Goal: Task Accomplishment & Management: Manage account settings

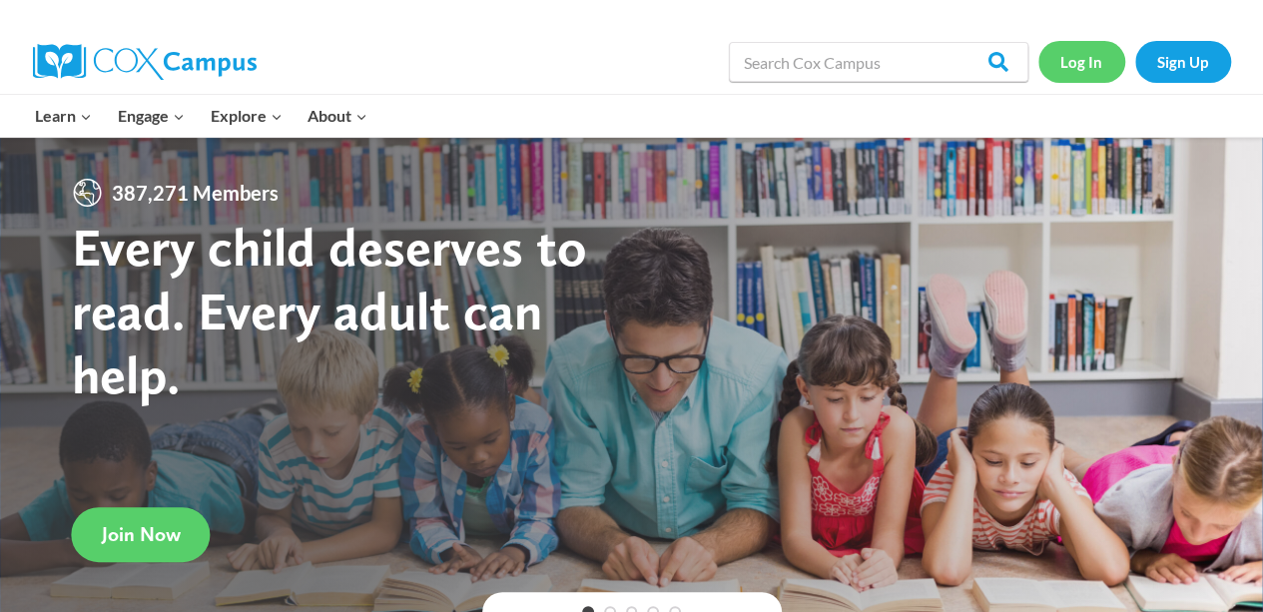
click at [1102, 55] on link "Log In" at bounding box center [1081, 61] width 87 height 41
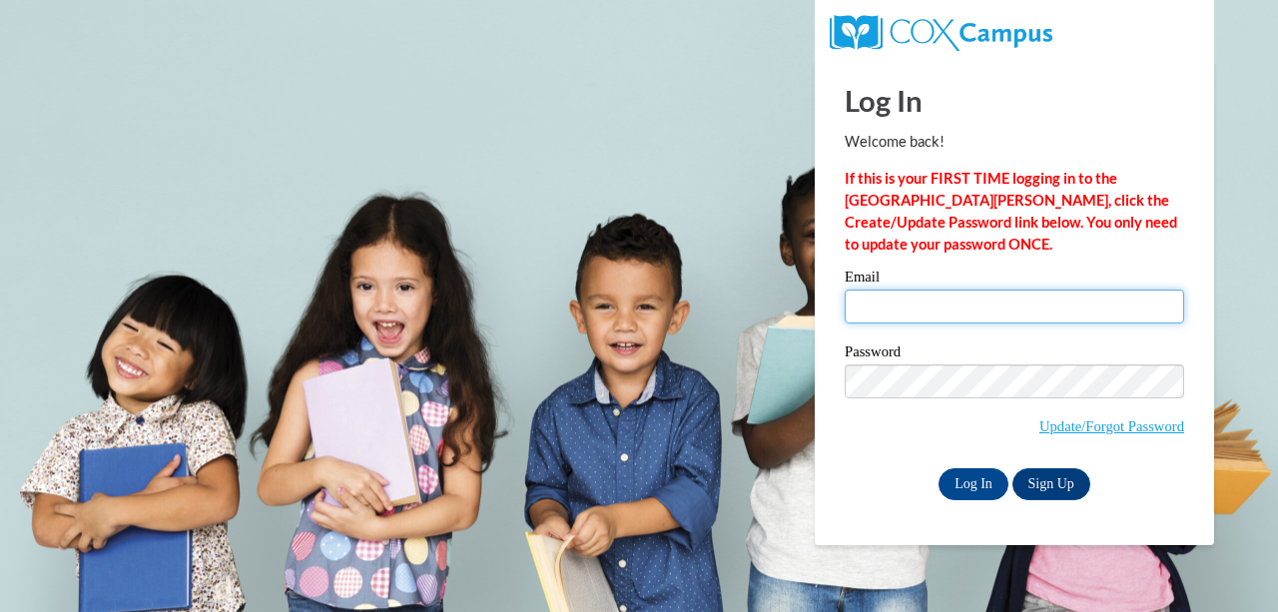
click at [893, 294] on input "Email" at bounding box center [1014, 306] width 339 height 34
type input "kambria.collinsbingham@kippatl.org"
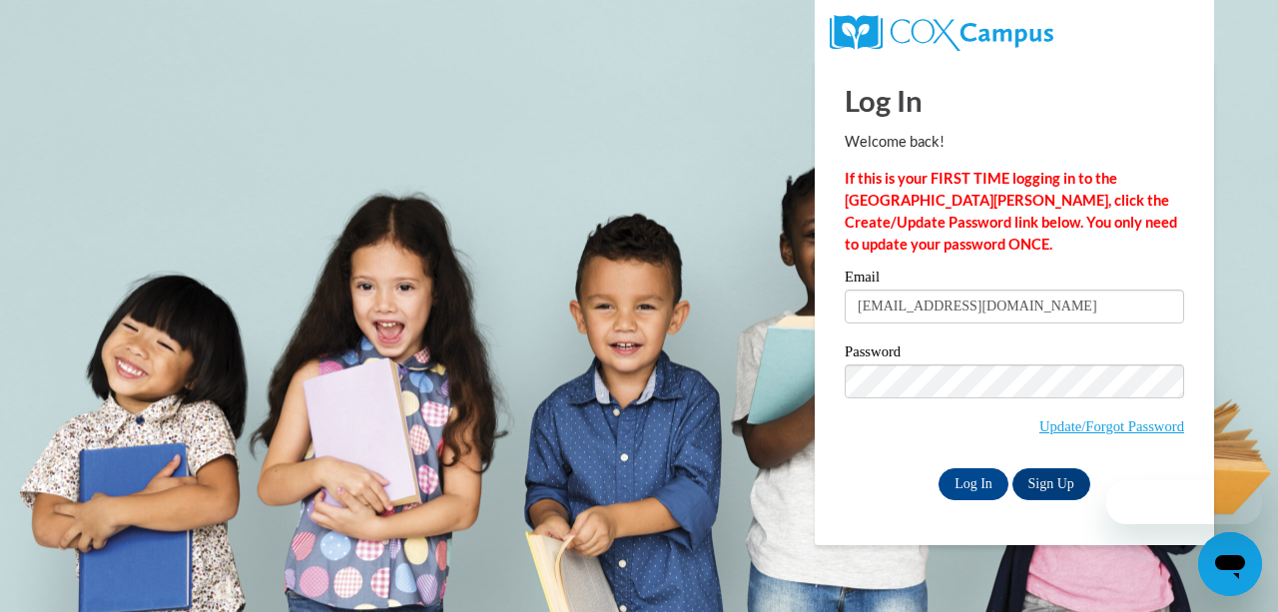
click at [971, 354] on label "Password" at bounding box center [1014, 354] width 339 height 20
click at [972, 488] on input "Log In" at bounding box center [973, 484] width 70 height 32
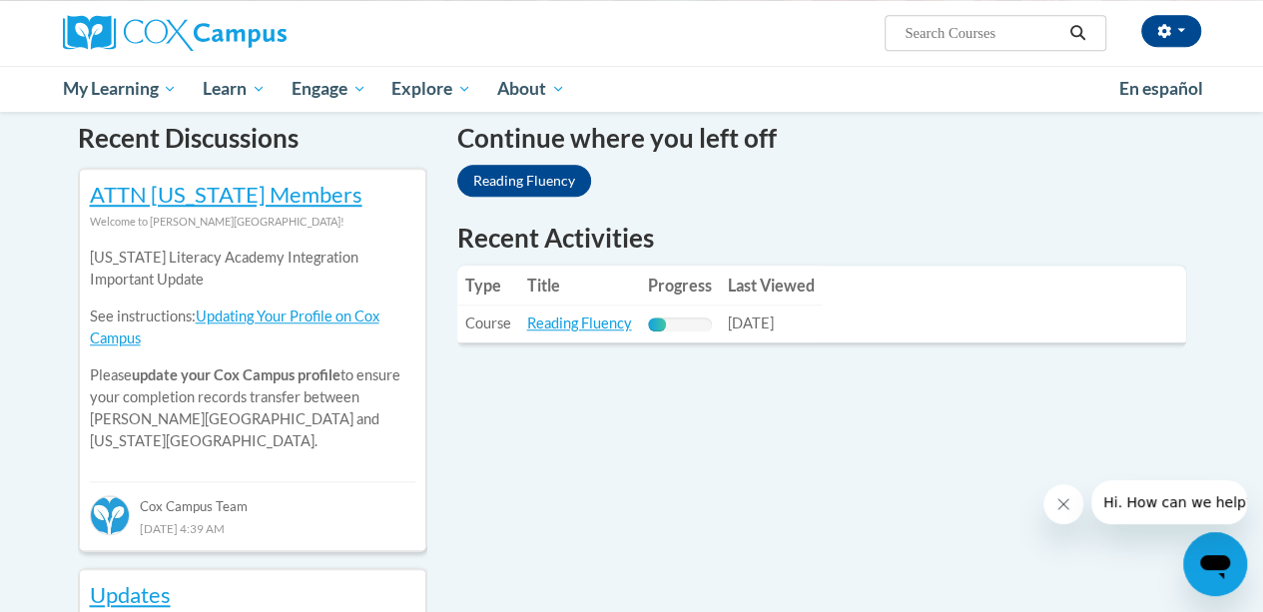
scroll to position [615, 0]
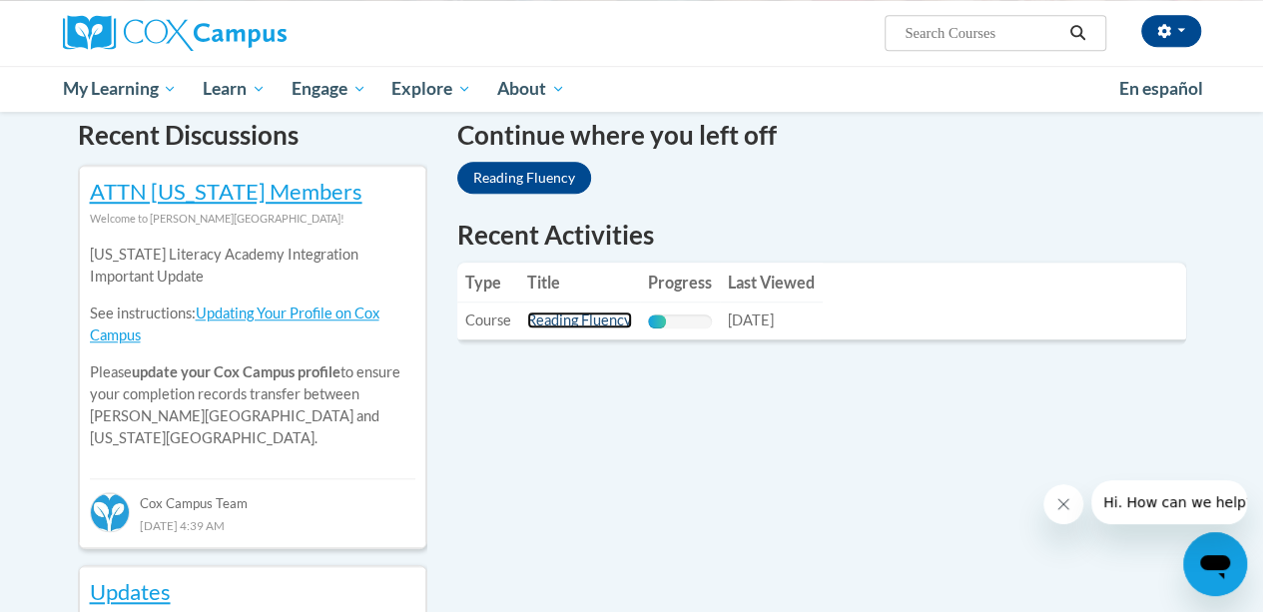
click at [571, 323] on link "Reading Fluency" at bounding box center [579, 319] width 105 height 17
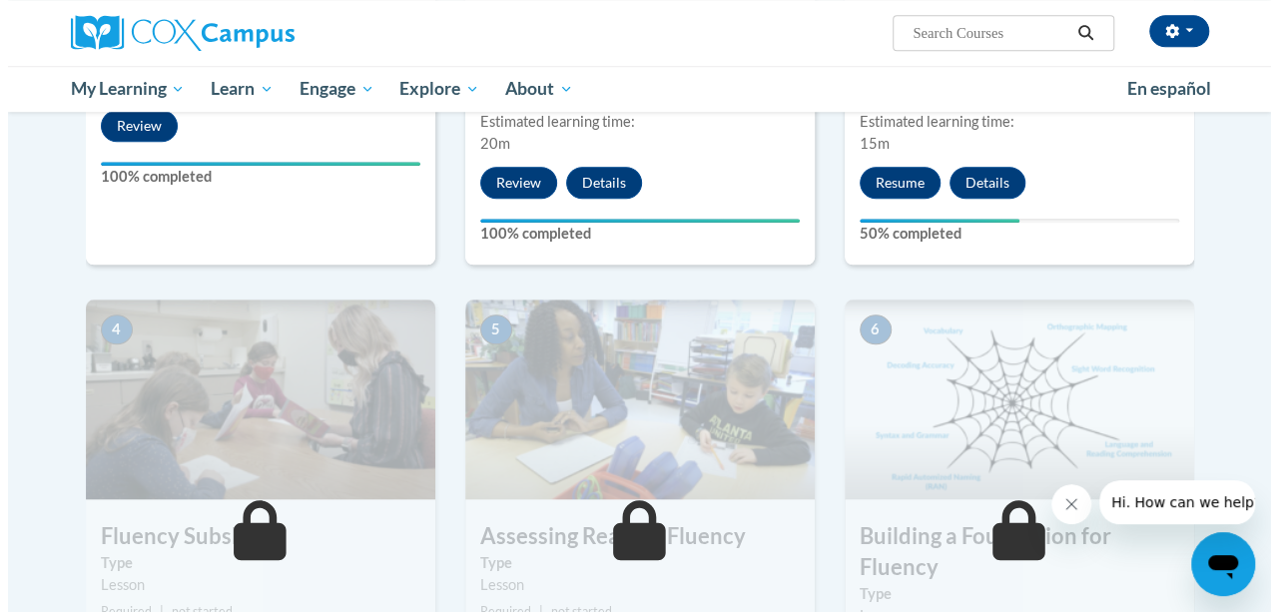
scroll to position [672, 0]
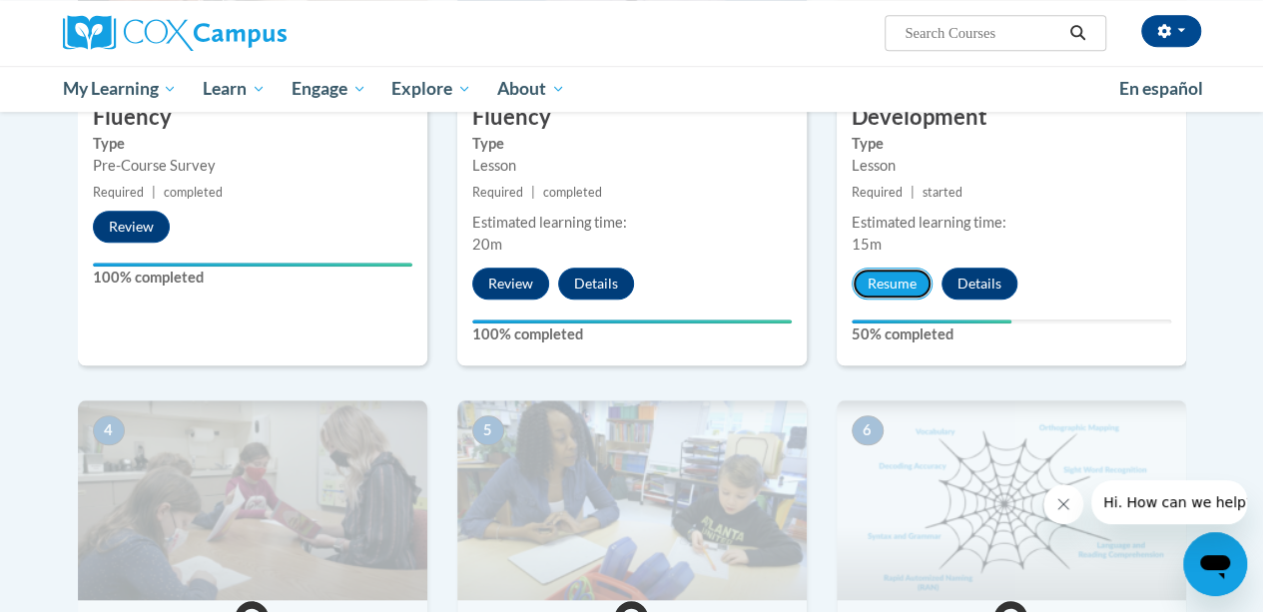
click at [865, 287] on button "Resume" at bounding box center [892, 284] width 81 height 32
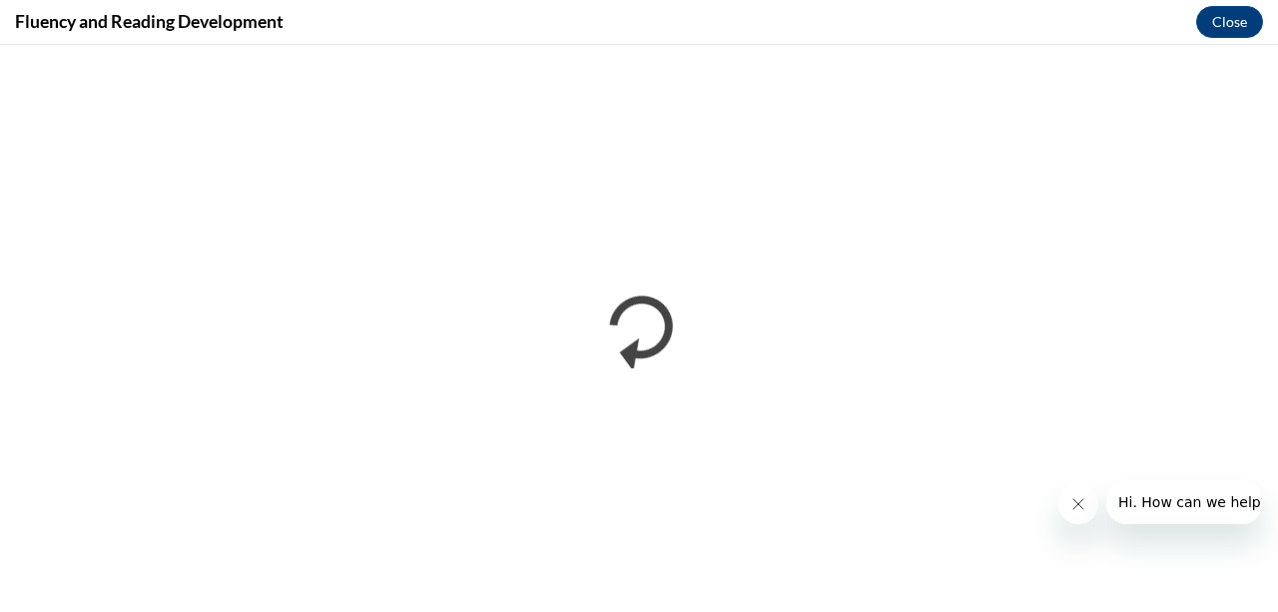
scroll to position [0, 0]
